Goal: Task Accomplishment & Management: Use online tool/utility

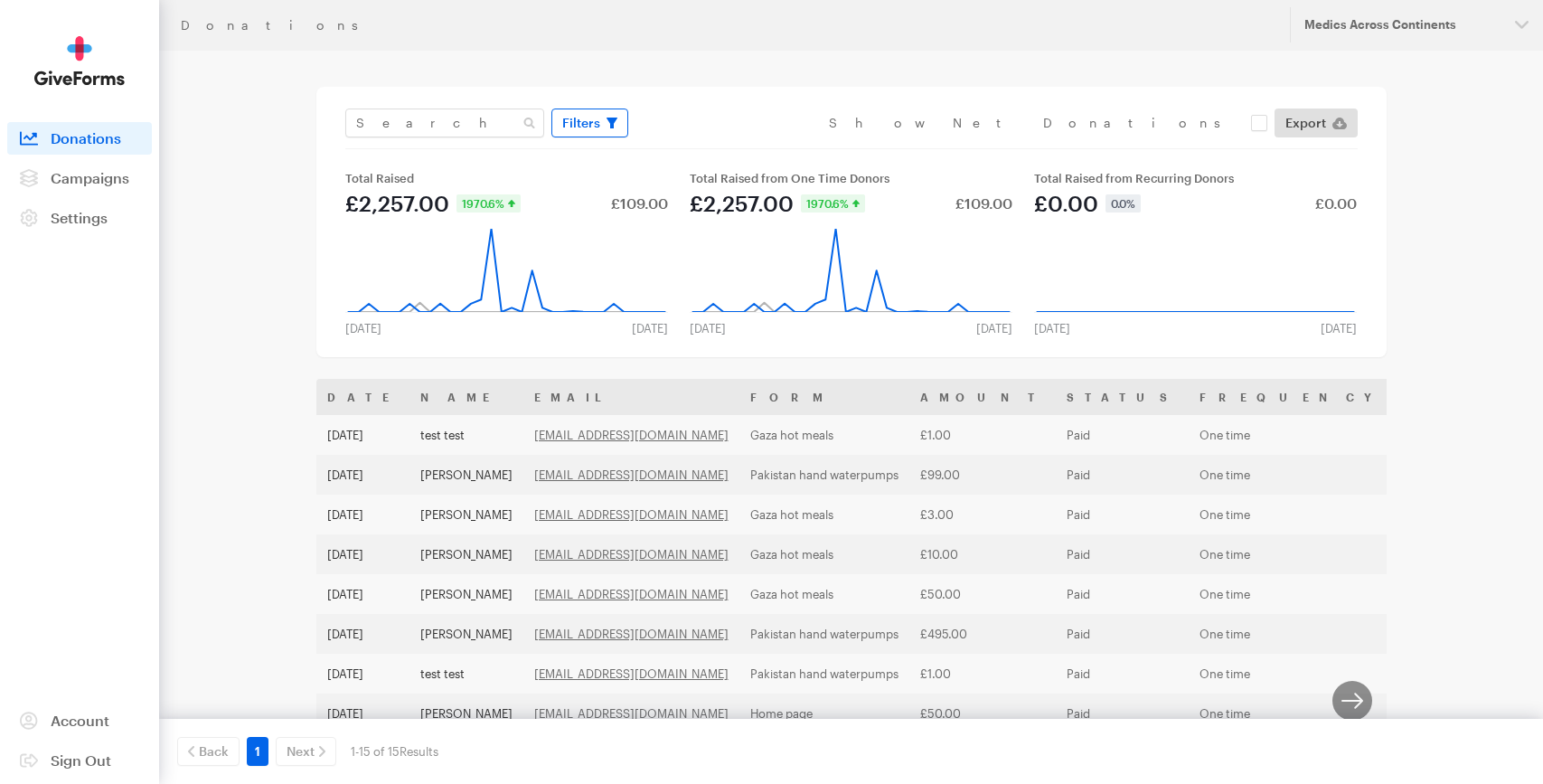
click at [592, 129] on span "Filters" at bounding box center [581, 123] width 37 height 22
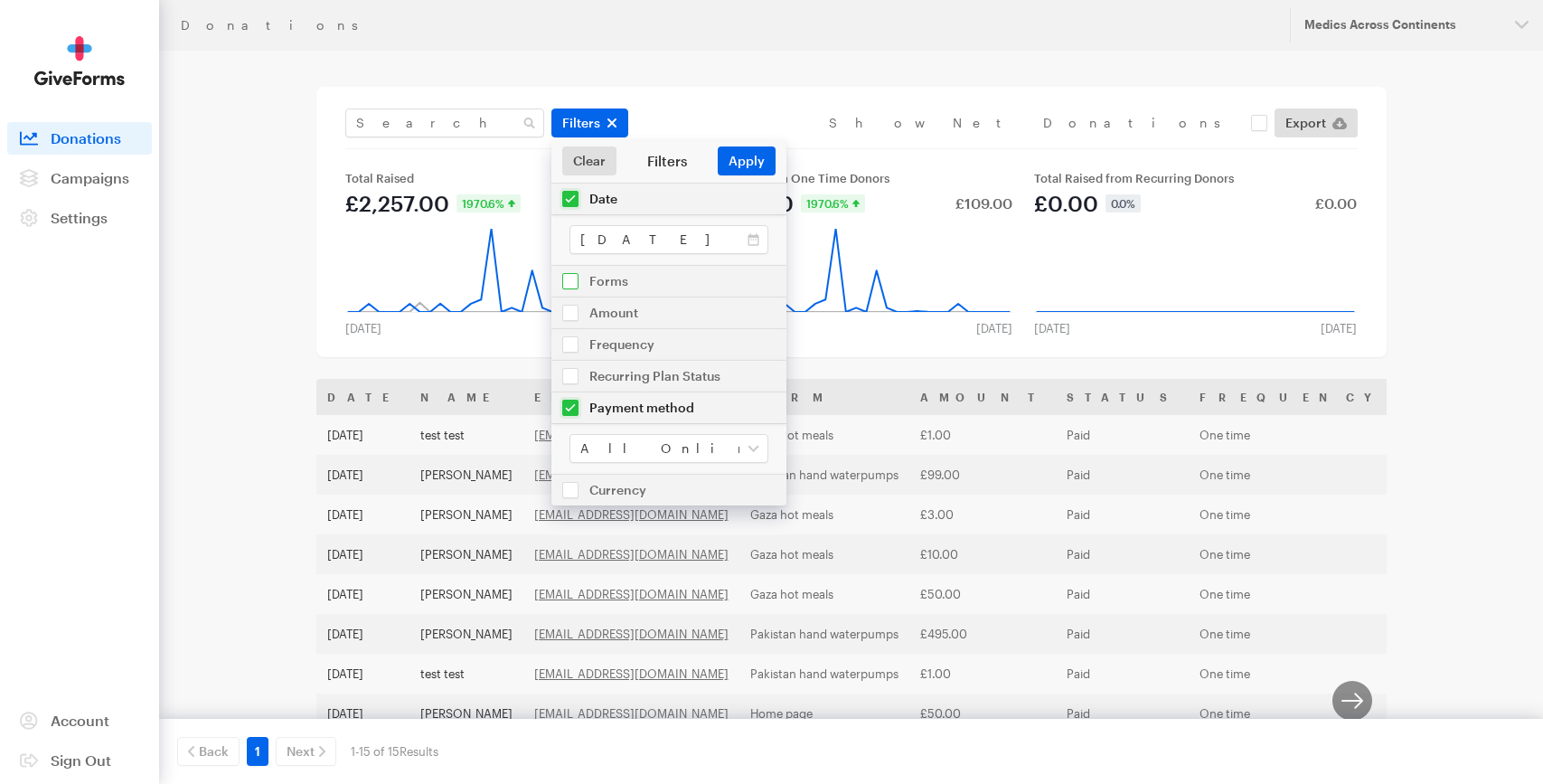
click at [568, 278] on input "checkbox" at bounding box center [669, 280] width 235 height 31
checkbox input "true"
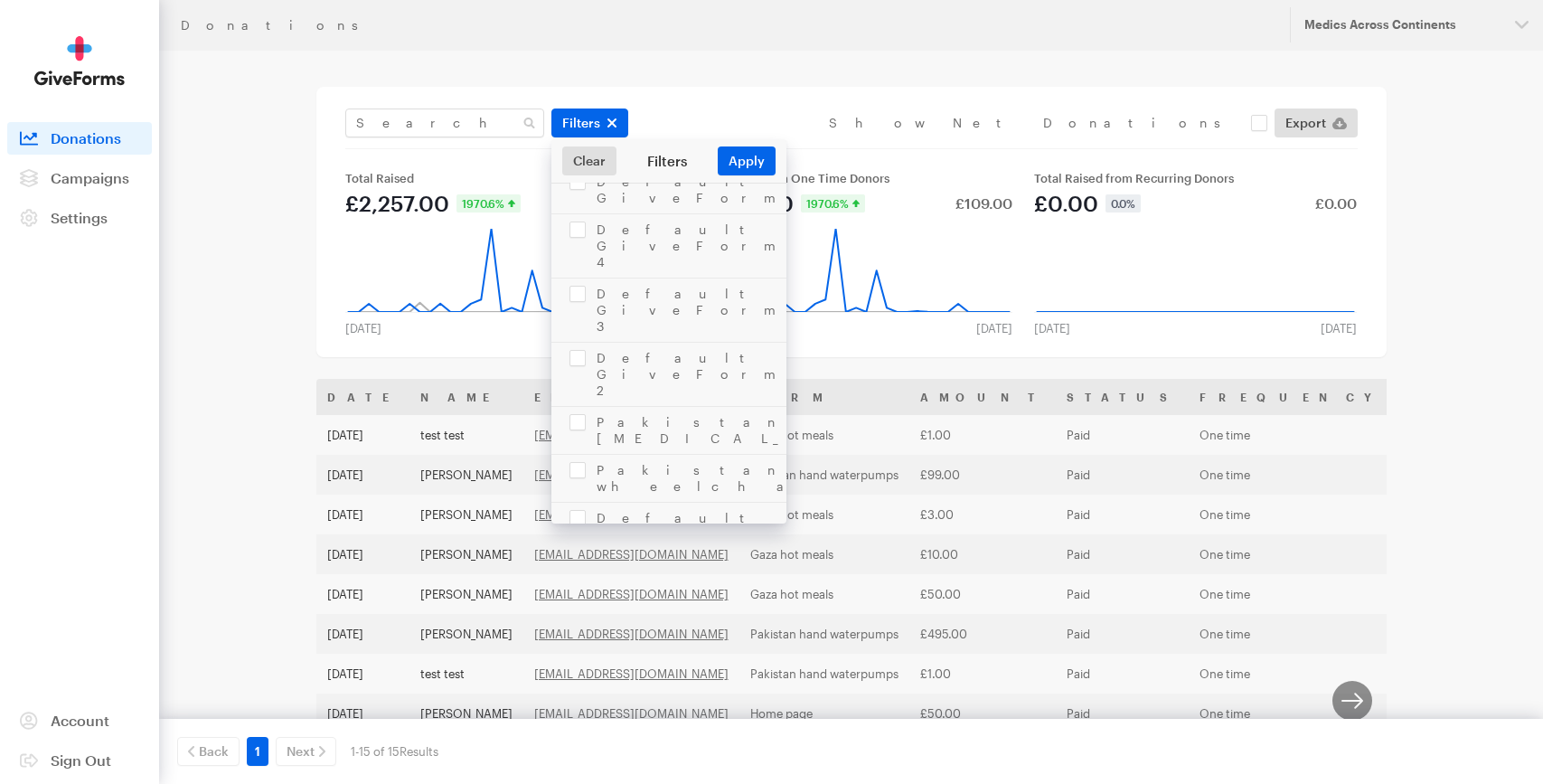
scroll to position [560, 0]
checkbox input "true"
click at [764, 161] on button "Apply" at bounding box center [747, 160] width 58 height 29
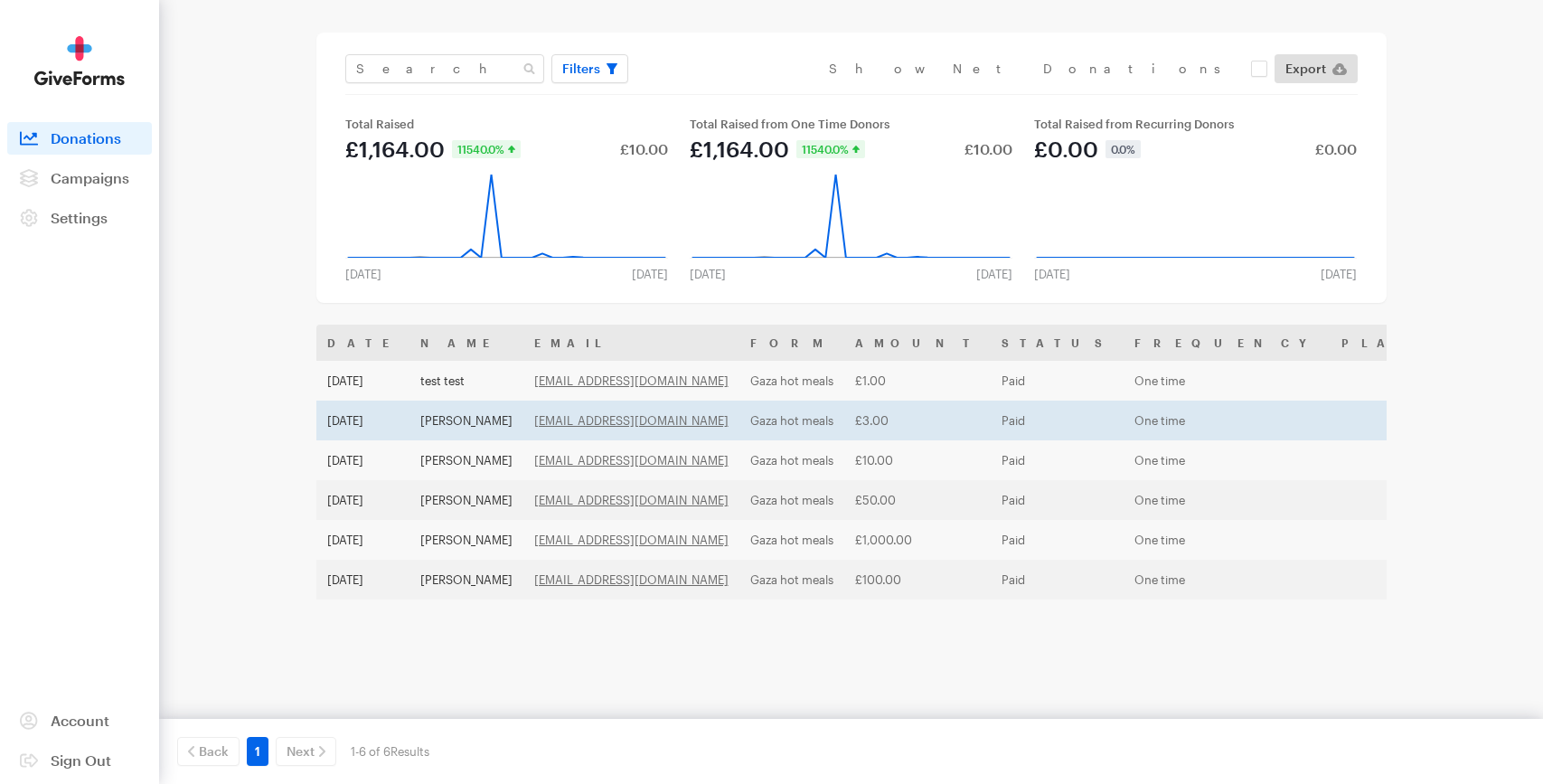
scroll to position [59, 0]
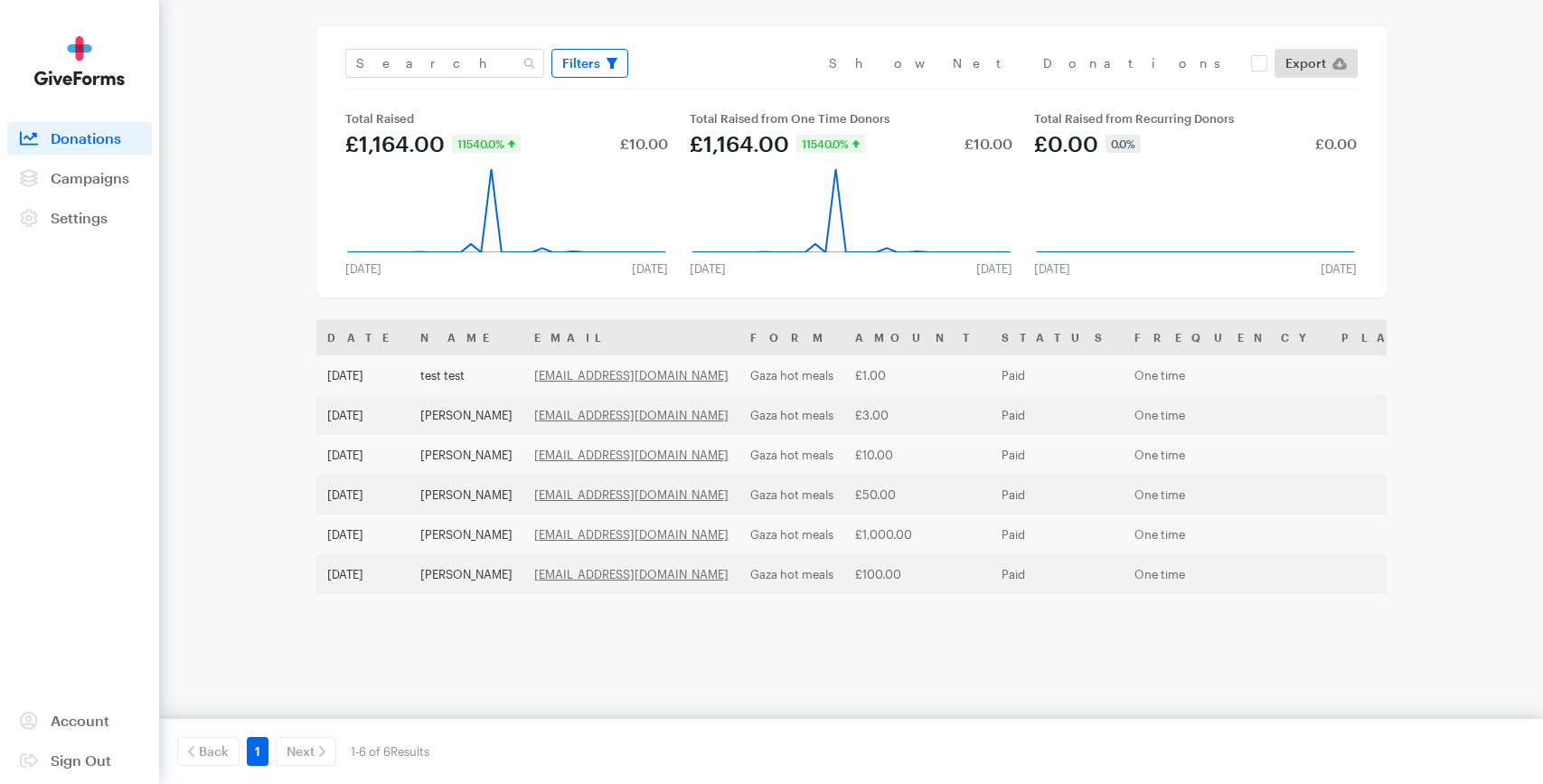
click at [565, 57] on span "Filters" at bounding box center [581, 63] width 37 height 22
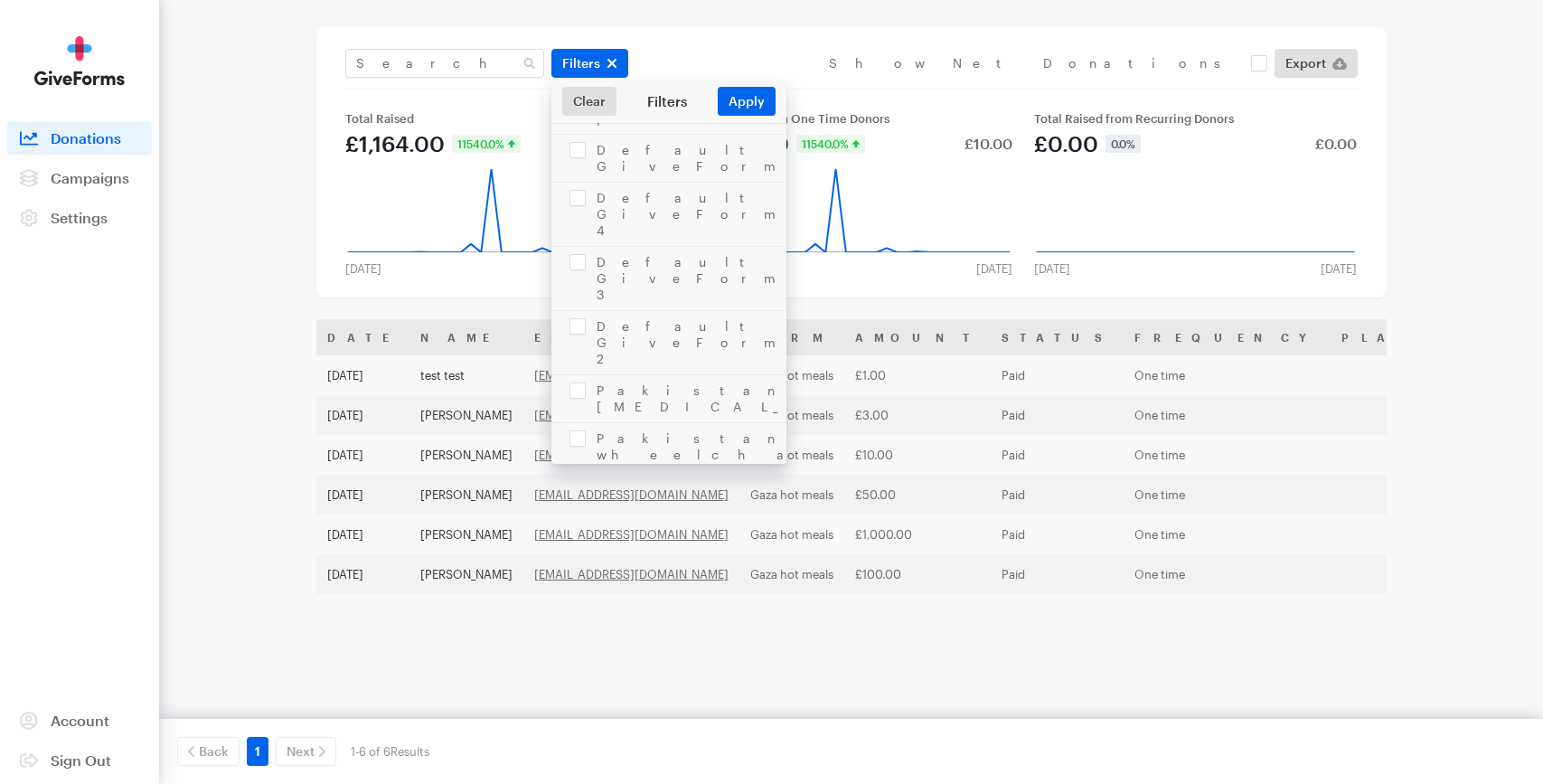
scroll to position [618, 0]
click at [577, 677] on input "checkbox" at bounding box center [669, 709] width 235 height 63
checkbox input "false"
click at [893, 289] on div "Filters Clear Filters Apply Date Jul 30, 2025 - Aug 30, 2025 Forms Qurbani Paki…" at bounding box center [851, 162] width 1070 height 270
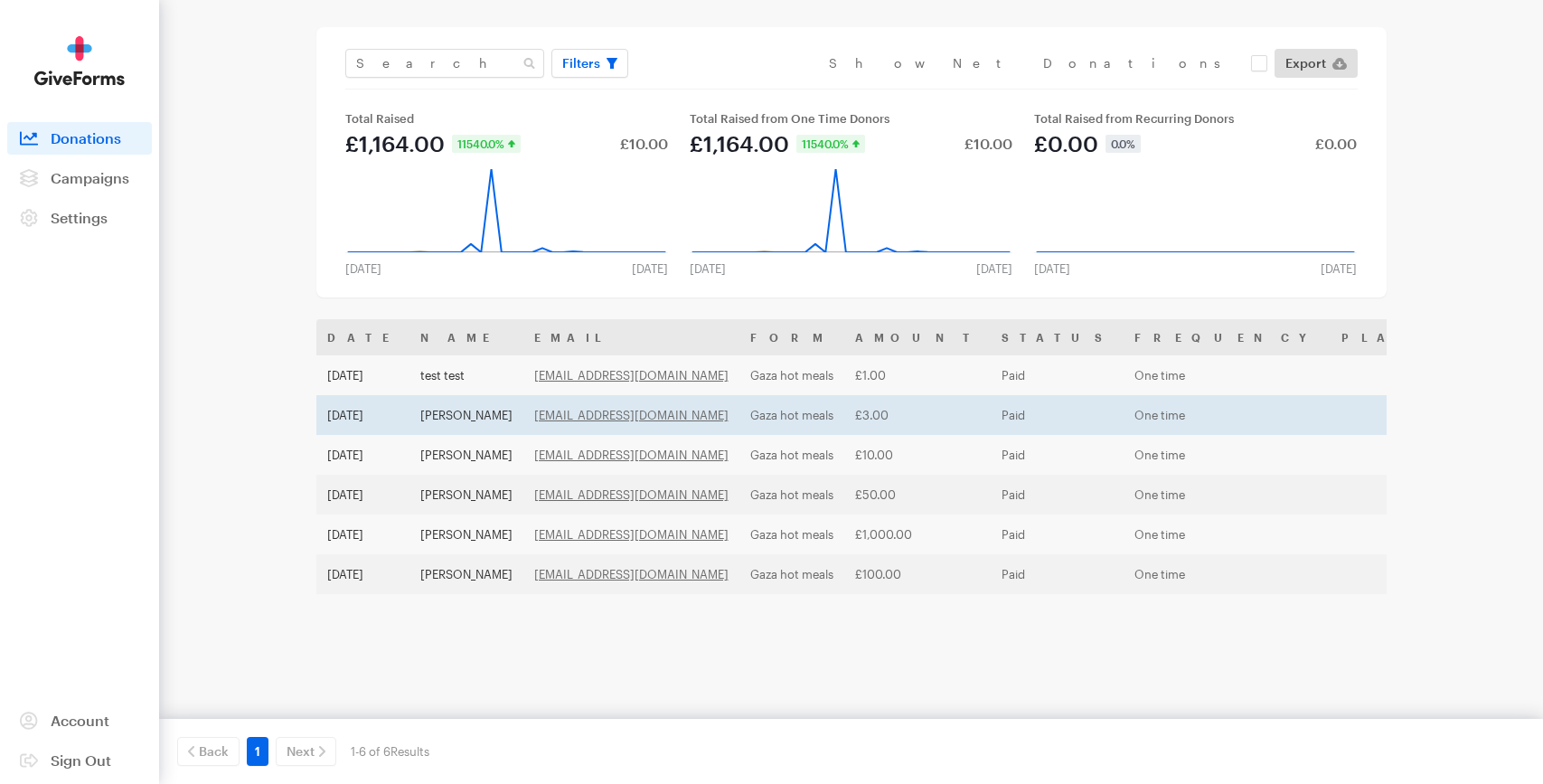
click at [524, 425] on td "[PERSON_NAME]" at bounding box center [466, 415] width 113 height 39
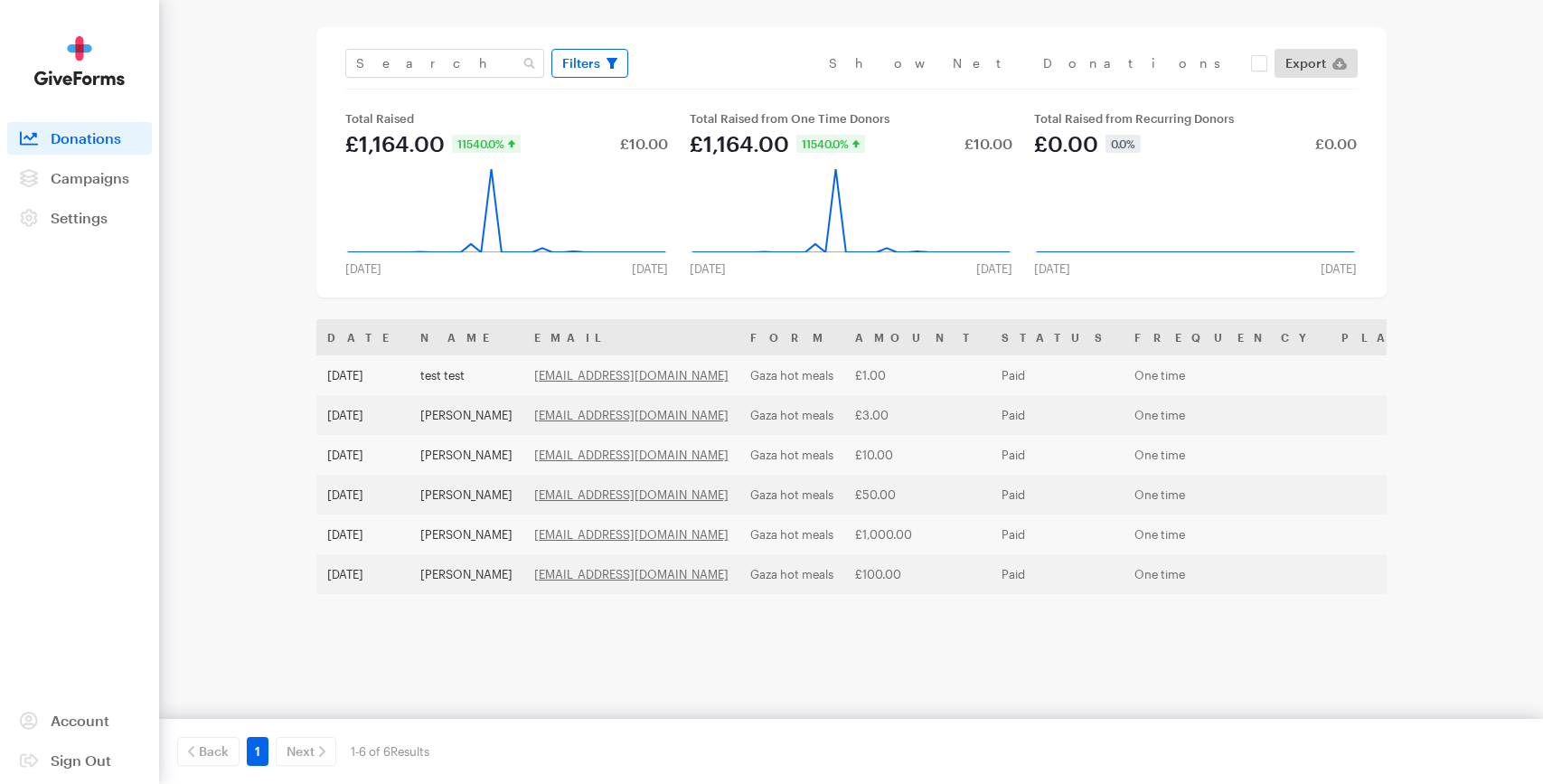
click at [574, 61] on span "Filters" at bounding box center [581, 63] width 37 height 22
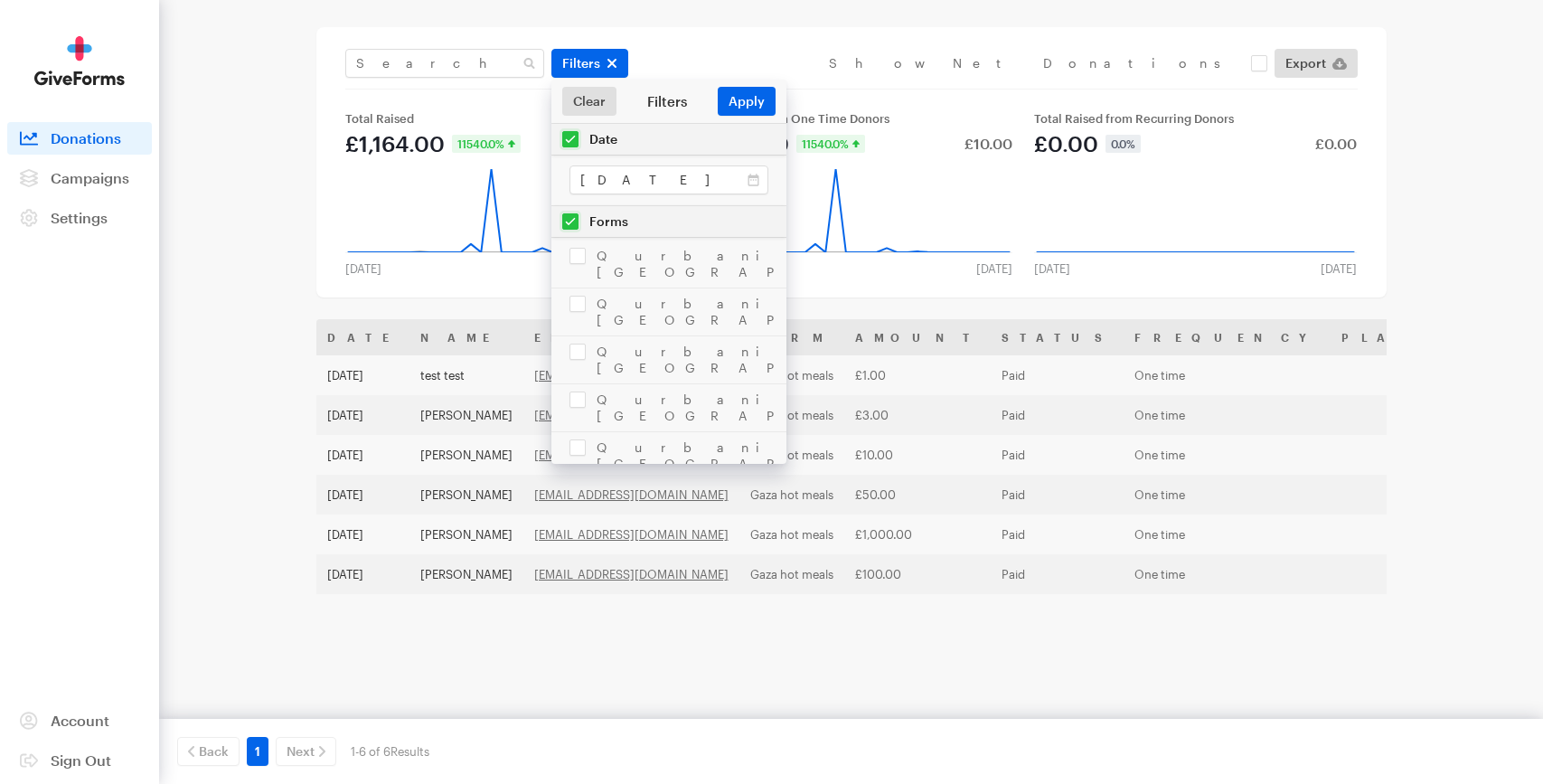
click at [830, 286] on div "Filters Clear Filters Apply Date Jul 30, 2025 - Aug 30, 2025 Forms Qurbani Paki…" at bounding box center [851, 162] width 1070 height 270
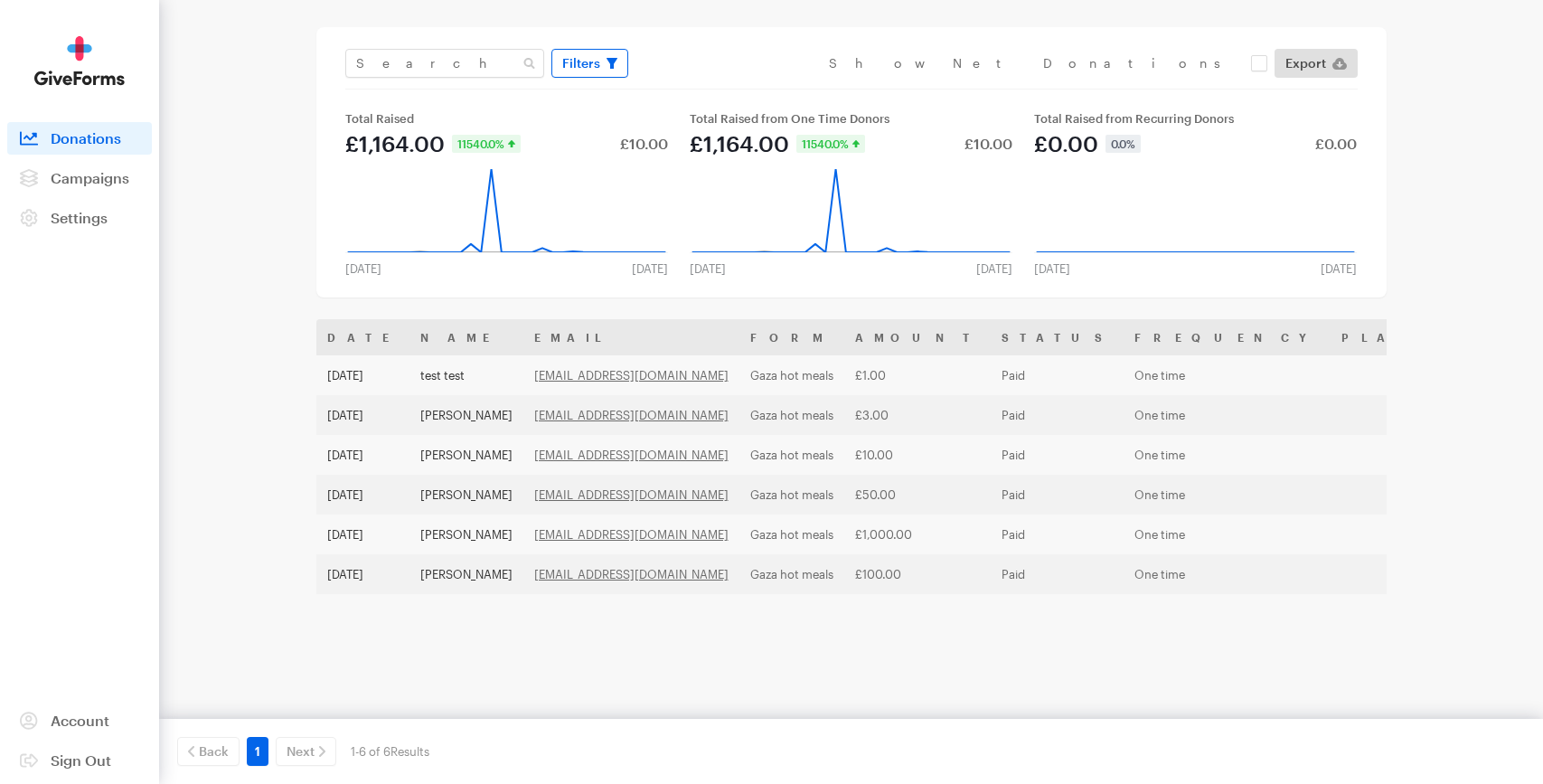
click at [584, 57] on span "Filters" at bounding box center [581, 63] width 37 height 22
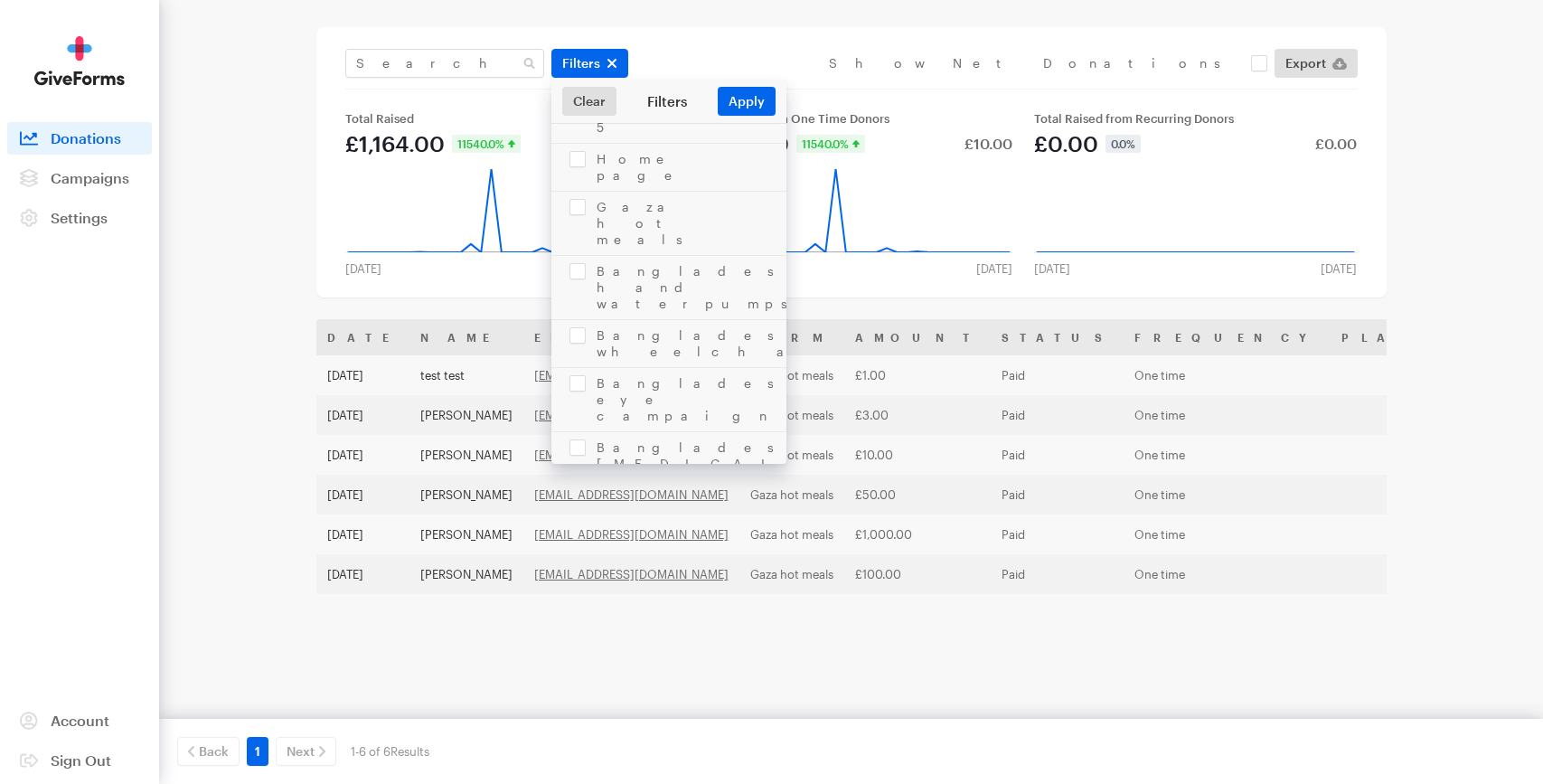
scroll to position [1128, 0]
checkbox input "false"
click at [616, 67] on icon "button" at bounding box center [612, 63] width 11 height 11
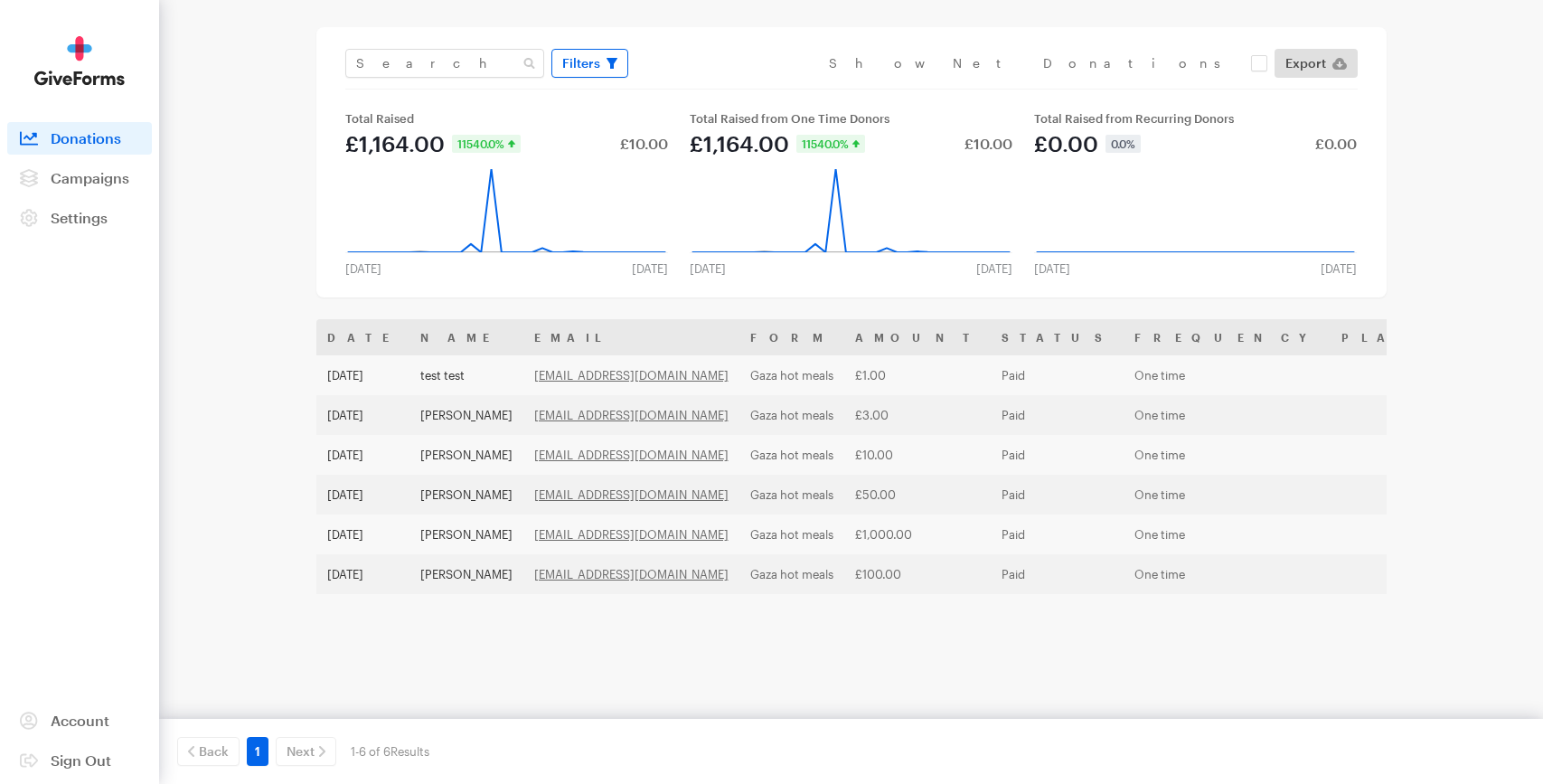
click at [586, 68] on span "Filters" at bounding box center [581, 63] width 37 height 22
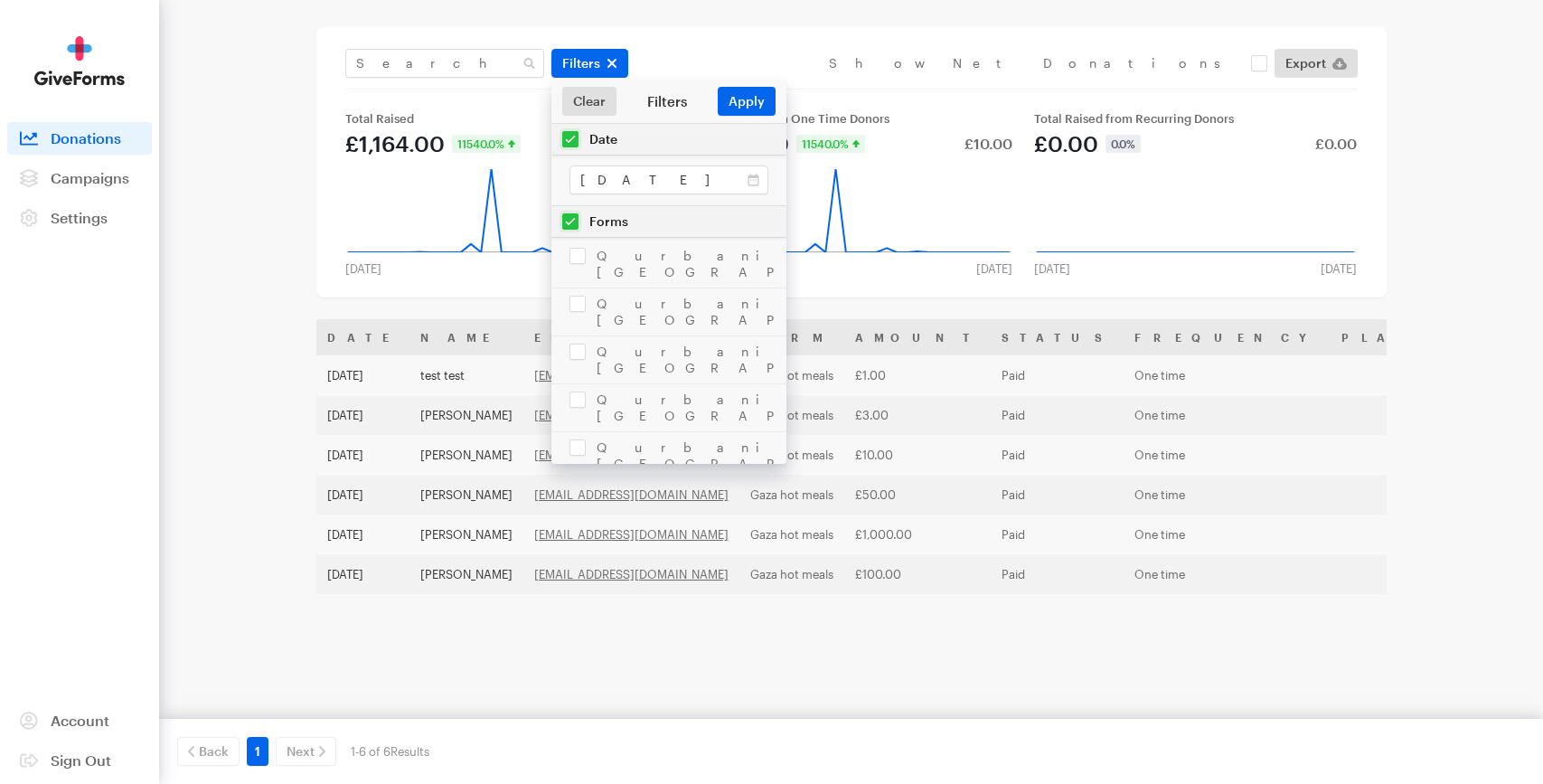
click at [565, 224] on input "checkbox" at bounding box center [669, 221] width 235 height 31
checkbox input "false"
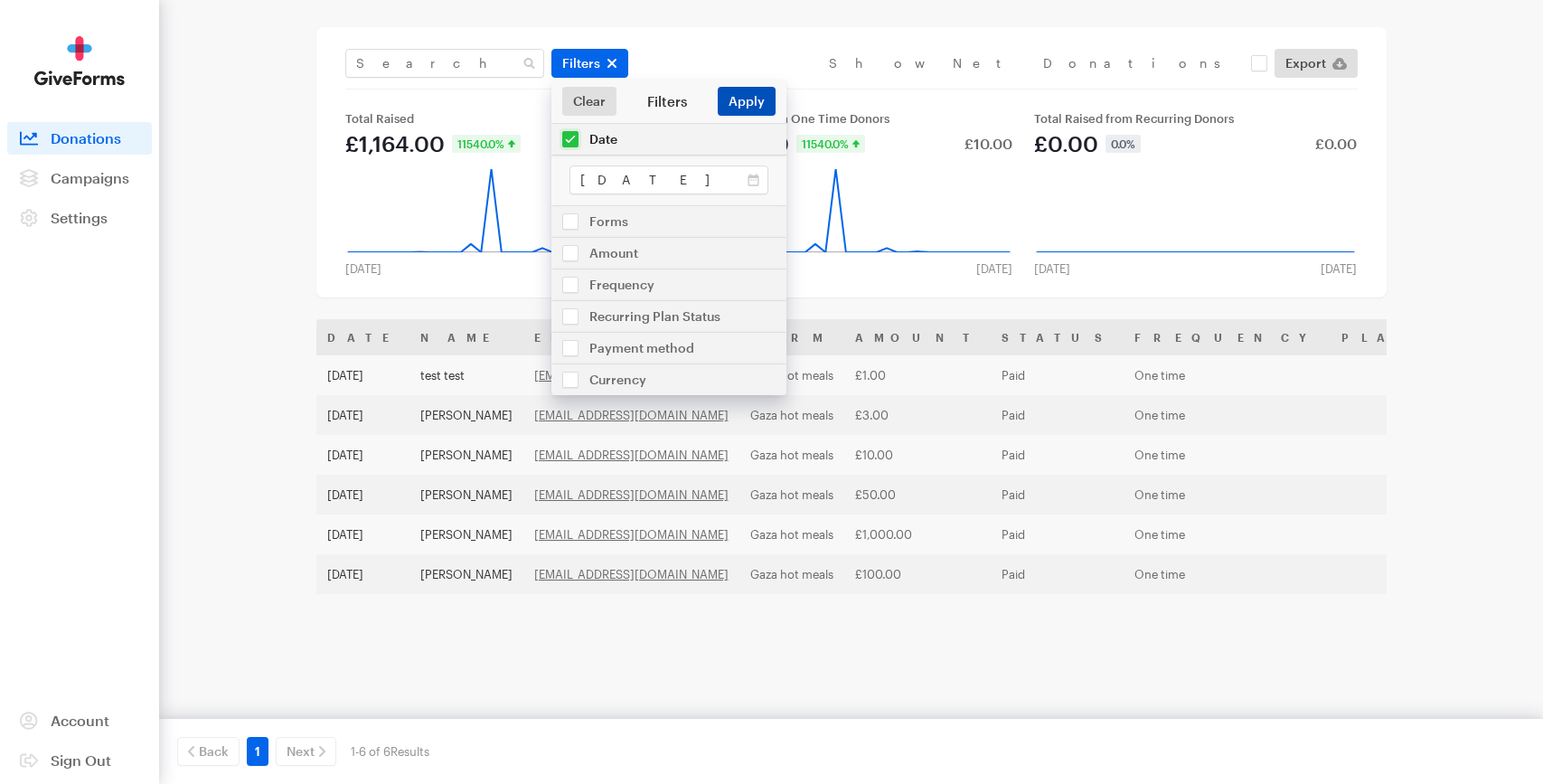
click at [743, 107] on button "Apply" at bounding box center [747, 101] width 58 height 29
